Goal: Task Accomplishment & Management: Use online tool/utility

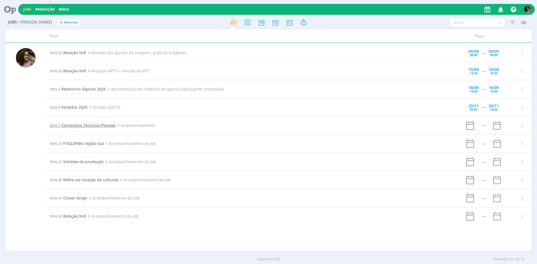
click at [97, 126] on span "Conteúdos Técnicos Pioneer" at bounding box center [88, 125] width 55 height 5
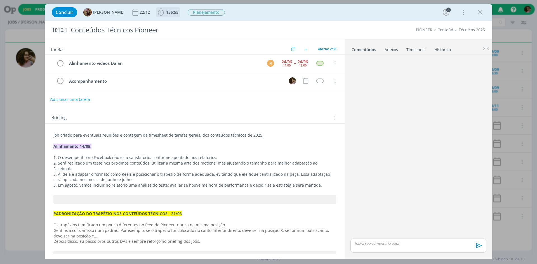
click at [175, 10] on span "156:55" at bounding box center [172, 12] width 12 height 5
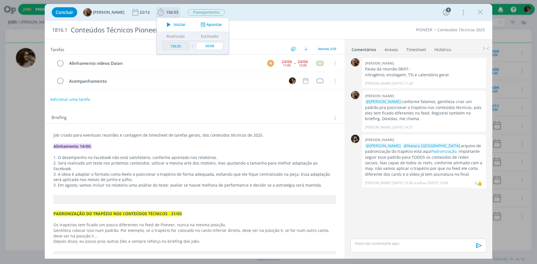
click at [206, 26] on icon "dialog" at bounding box center [203, 24] width 7 height 5
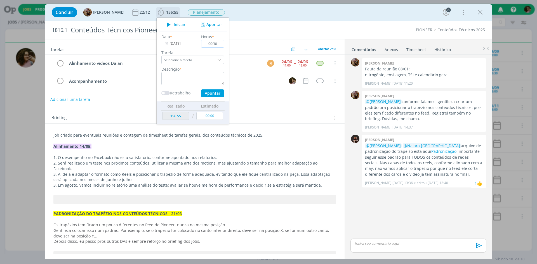
type input "00:30"
click at [208, 79] on textarea "dialog" at bounding box center [192, 78] width 63 height 13
type textarea "Organização de conteúdos"
click at [219, 92] on button "Apontar" at bounding box center [212, 94] width 23 height 8
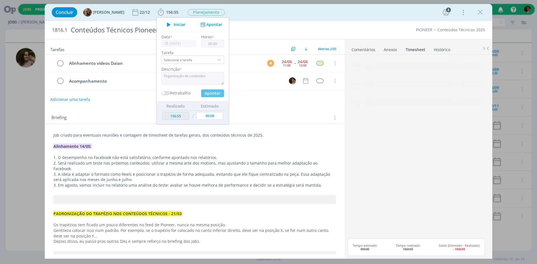
type input "157:25"
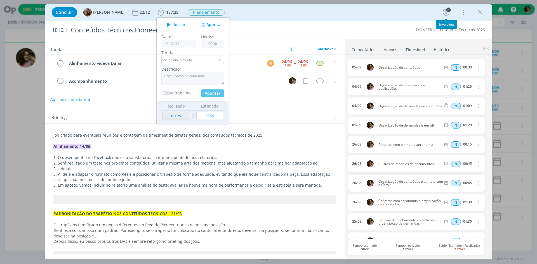
type input "00:00"
click at [483, 15] on icon "dialog" at bounding box center [480, 12] width 8 height 8
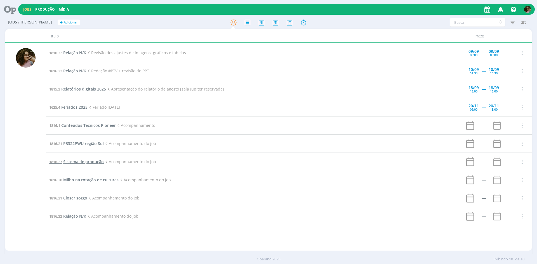
click at [88, 163] on span "Sistema de produção" at bounding box center [83, 161] width 41 height 5
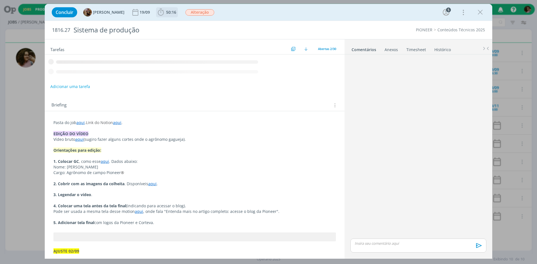
click at [177, 15] on span "50:16" at bounding box center [167, 12] width 21 height 8
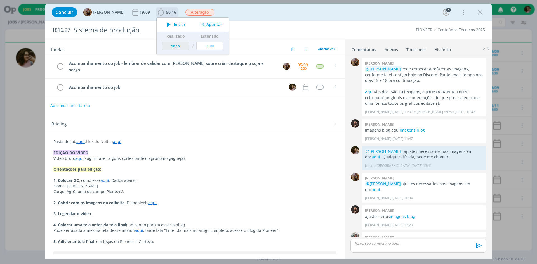
scroll to position [582, 0]
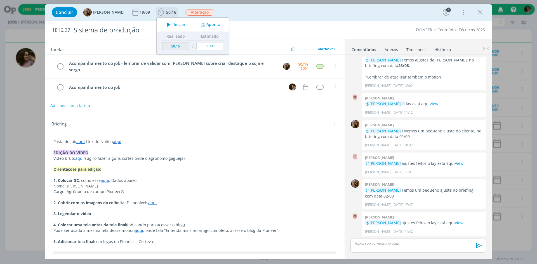
click at [209, 28] on div "Iniciar Apontar" at bounding box center [193, 25] width 72 height 14
click at [207, 25] on icon "dialog" at bounding box center [203, 24] width 7 height 5
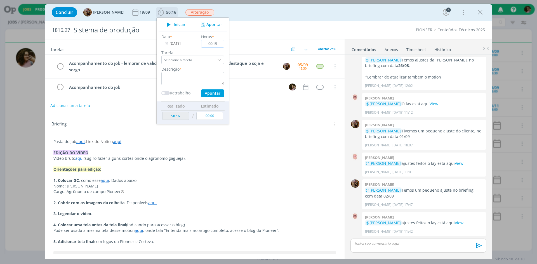
type input "00:15"
click at [207, 77] on textarea "dialog" at bounding box center [192, 78] width 63 height 13
type textarea "Alinhamento"
click at [208, 93] on button "Apontar" at bounding box center [212, 94] width 23 height 8
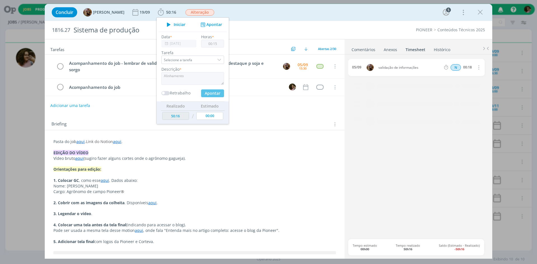
type input "50:31"
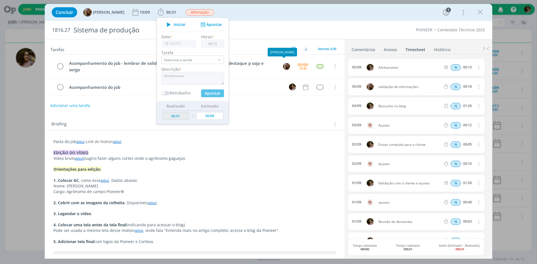
type input "00:00"
click at [325, 15] on div "Concluir Amanda Rodrigues 19/09 50:31 Iniciar Apontar Data * 05/09/2025 Horas *…" at bounding box center [268, 12] width 439 height 13
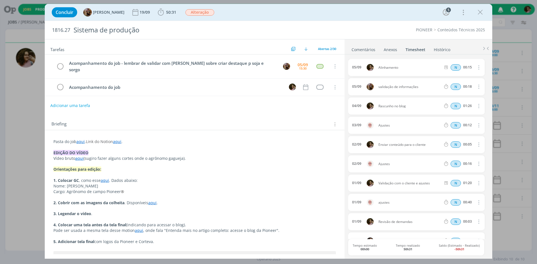
click at [368, 49] on link "Comentários" at bounding box center [363, 48] width 24 height 8
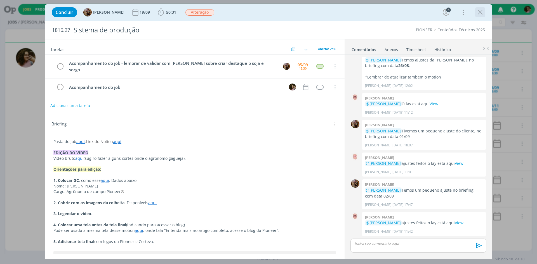
click at [485, 16] on div "dialog" at bounding box center [480, 12] width 10 height 10
click at [480, 11] on icon "dialog" at bounding box center [480, 12] width 8 height 8
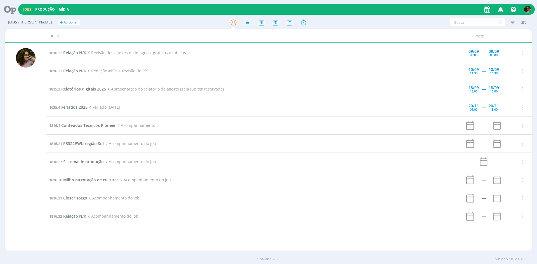
click at [83, 219] on td "1816.32 Relação N/K Acompanhamento do job" at bounding box center [251, 217] width 410 height 18
click at [81, 217] on span "Relação N/K" at bounding box center [74, 216] width 23 height 5
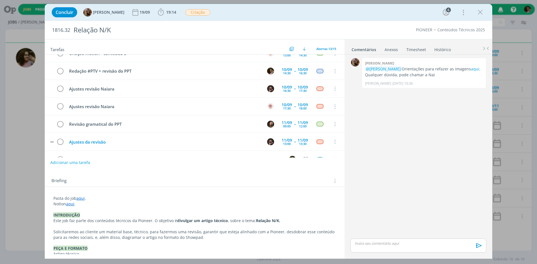
scroll to position [76, 0]
